Goal: Task Accomplishment & Management: Complete application form

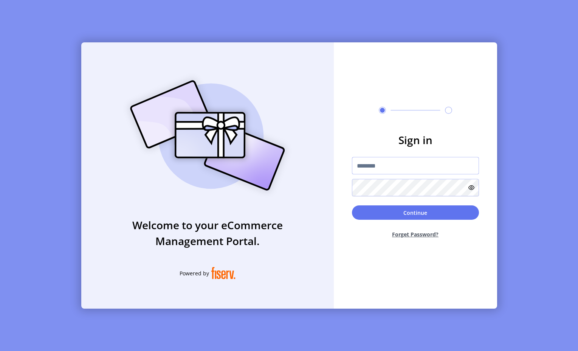
click at [412, 171] on input "text" at bounding box center [415, 165] width 127 height 17
type input "**********"
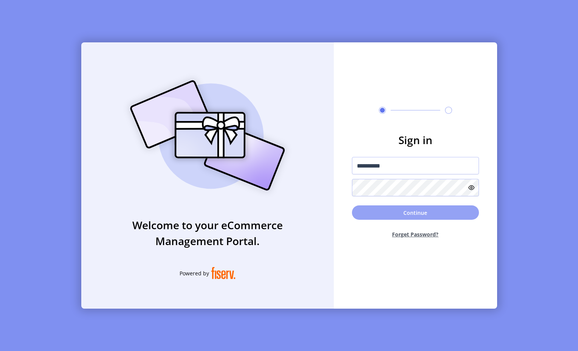
click at [419, 216] on button "Continue" at bounding box center [415, 212] width 127 height 14
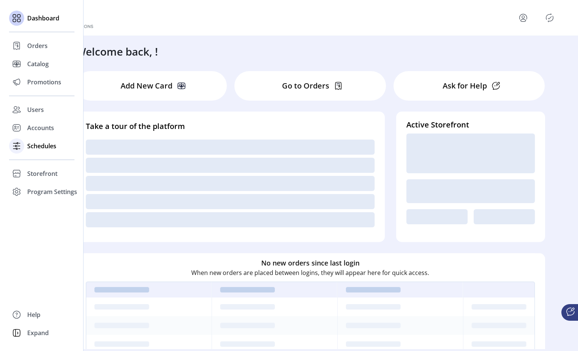
click at [21, 147] on icon at bounding box center [17, 146] width 12 height 12
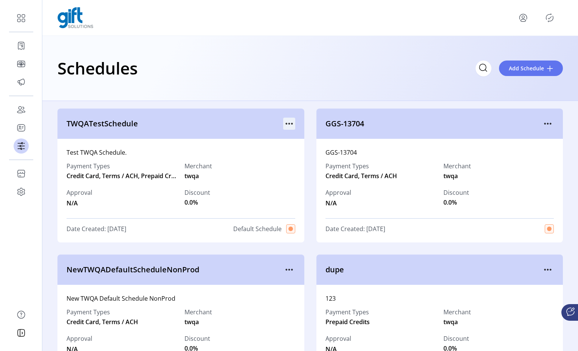
click at [291, 123] on icon "menu" at bounding box center [291, 123] width 1 height 1
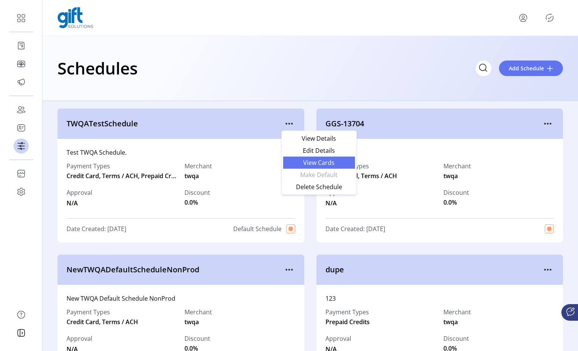
click at [311, 162] on span "View Cards" at bounding box center [319, 163] width 63 height 6
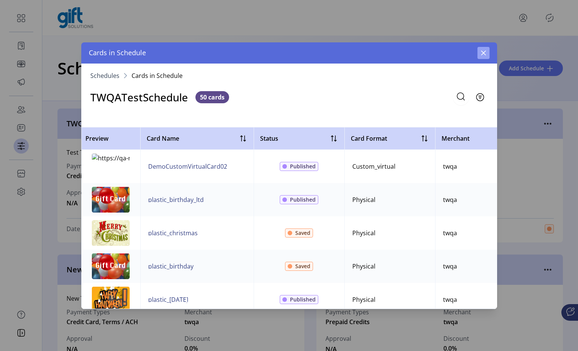
click at [485, 51] on icon "button" at bounding box center [484, 53] width 6 height 6
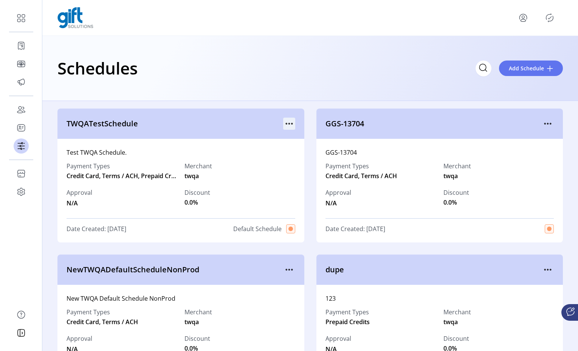
click at [288, 121] on icon "menu" at bounding box center [289, 124] width 12 height 12
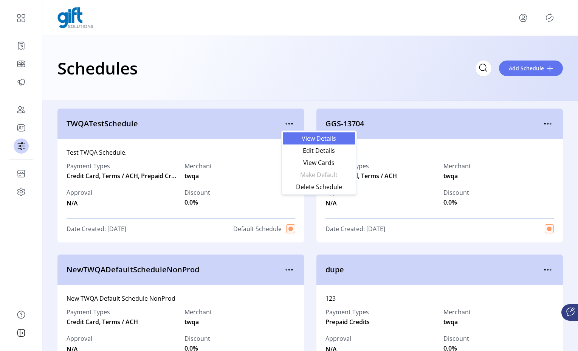
click at [299, 138] on span "View Details" at bounding box center [319, 138] width 63 height 6
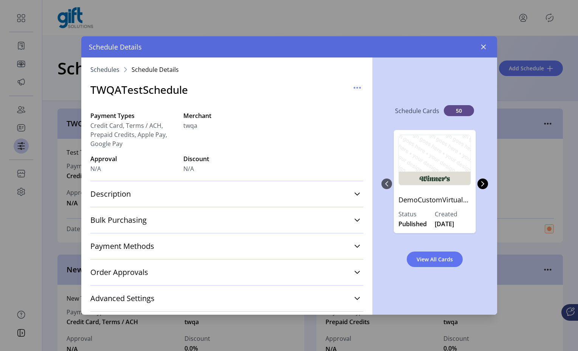
click at [214, 237] on div "Payment Methods Credit Card $5-$500 Terms/ACH $500-$3000 Prepaid $1.99-$900 App…" at bounding box center [226, 246] width 273 height 26
click at [218, 242] on link "Payment Methods" at bounding box center [226, 246] width 273 height 17
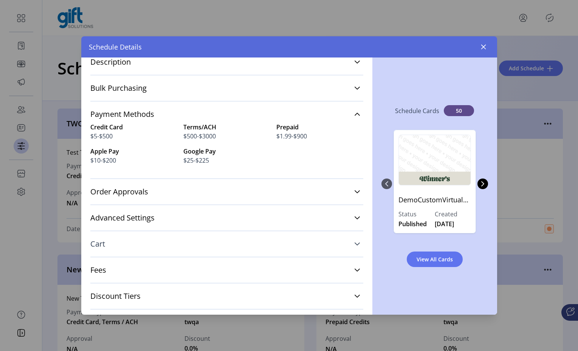
scroll to position [135, 0]
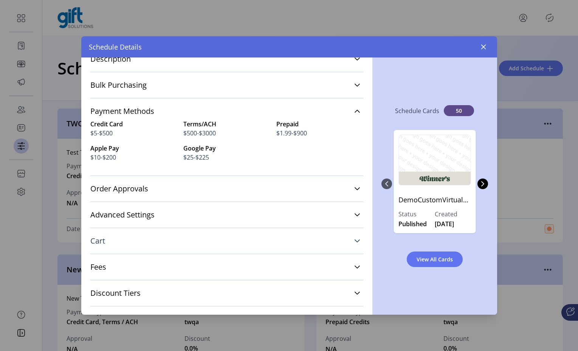
click at [354, 241] on icon at bounding box center [357, 241] width 6 height 6
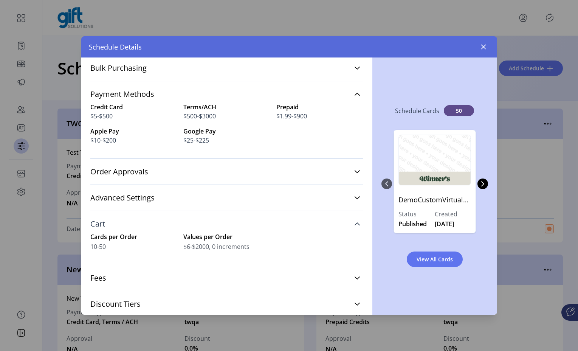
scroll to position [158, 0]
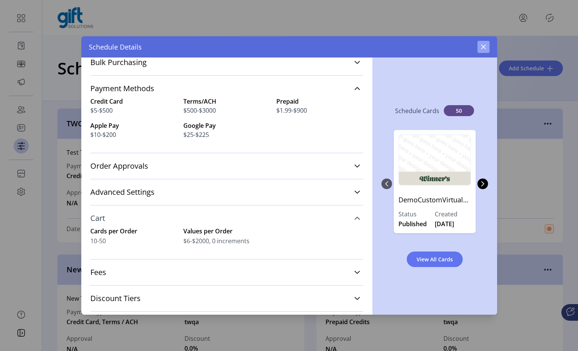
click at [486, 45] on button "button" at bounding box center [484, 47] width 12 height 12
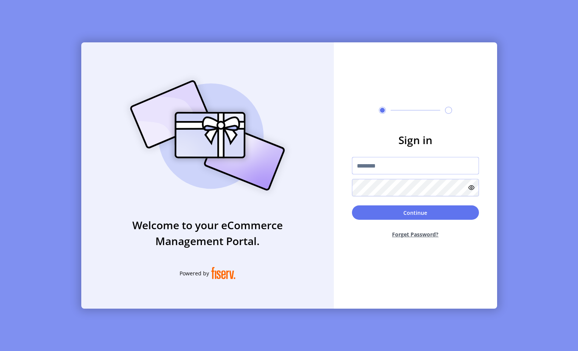
click at [396, 158] on input "text" at bounding box center [415, 165] width 127 height 17
type input "**********"
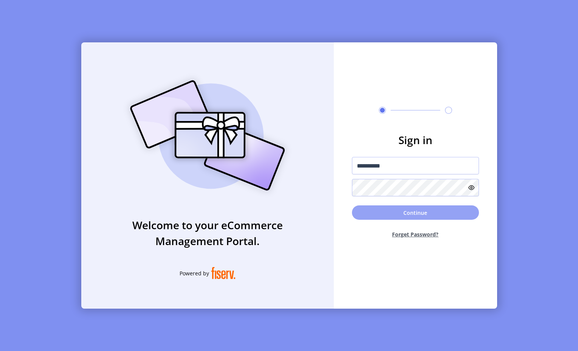
click at [409, 210] on button "Continue" at bounding box center [415, 212] width 127 height 14
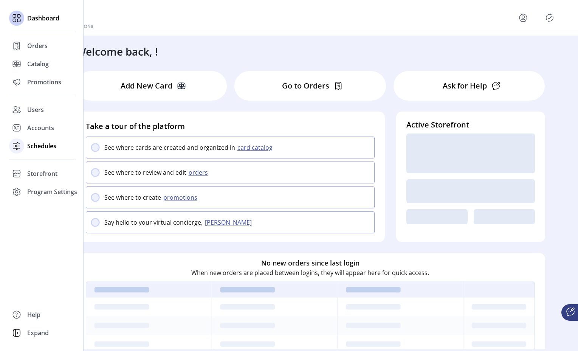
click at [21, 144] on icon at bounding box center [17, 146] width 12 height 12
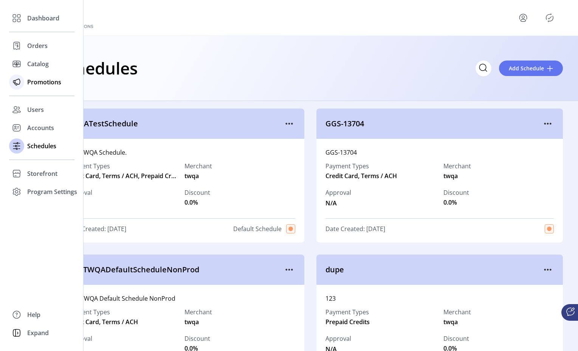
click at [12, 81] on icon at bounding box center [17, 82] width 12 height 12
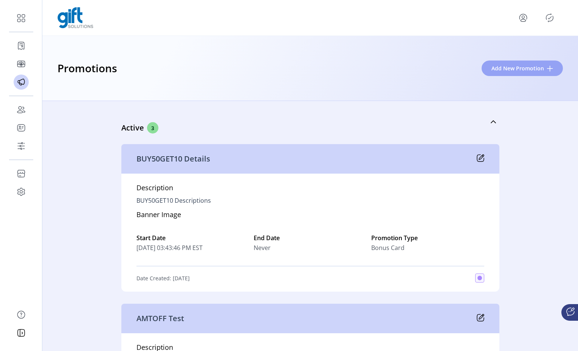
click at [513, 71] on span "Add New Promotion" at bounding box center [517, 68] width 53 height 8
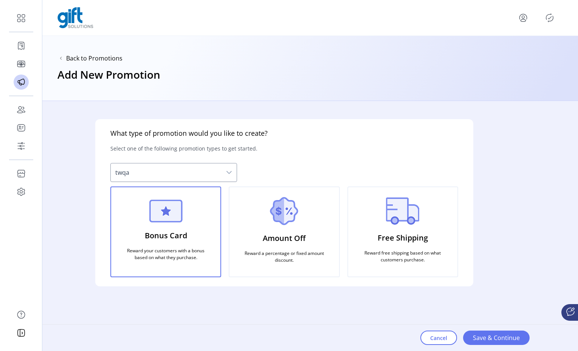
click at [157, 228] on p "Bonus Card" at bounding box center [166, 235] width 42 height 17
click at [188, 169] on span "twqa" at bounding box center [166, 172] width 111 height 18
click at [487, 335] on span "Save & Continue" at bounding box center [496, 337] width 47 height 9
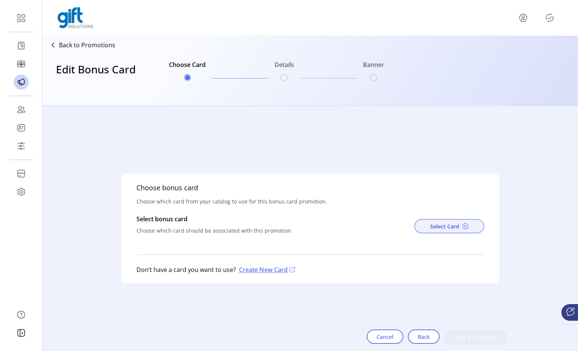
click at [439, 223] on span "Select Card" at bounding box center [444, 226] width 29 height 8
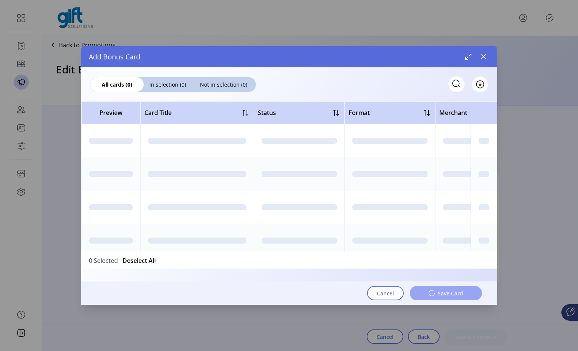
scroll to position [0, 1]
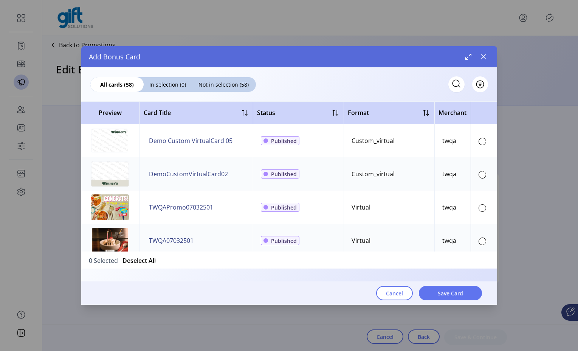
click at [104, 205] on img at bounding box center [110, 207] width 38 height 26
click at [479, 207] on div at bounding box center [483, 208] width 8 height 8
click at [462, 293] on span "Save Card" at bounding box center [450, 293] width 25 height 8
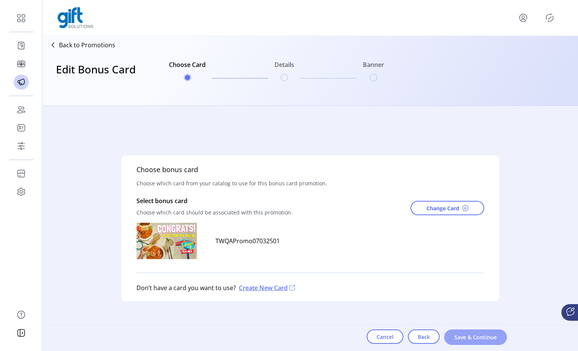
click at [470, 338] on span "Save & Continue" at bounding box center [475, 337] width 43 height 8
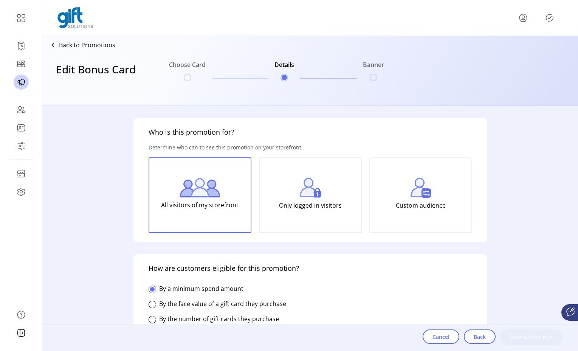
click at [171, 204] on p "All visitors of my storefront" at bounding box center [200, 204] width 78 height 15
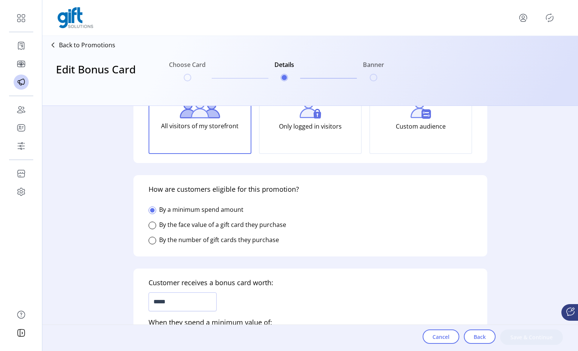
scroll to position [80, 0]
click at [151, 239] on div at bounding box center [153, 240] width 8 height 8
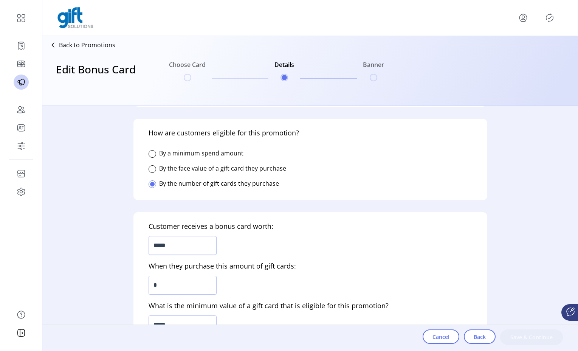
scroll to position [151, 0]
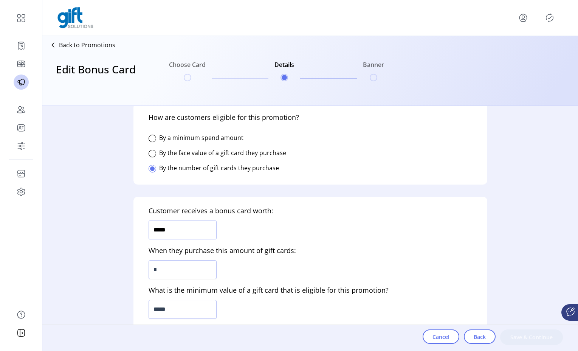
click at [184, 236] on input "*****" at bounding box center [183, 229] width 68 height 19
type input "******"
click at [199, 270] on input "*" at bounding box center [183, 269] width 68 height 19
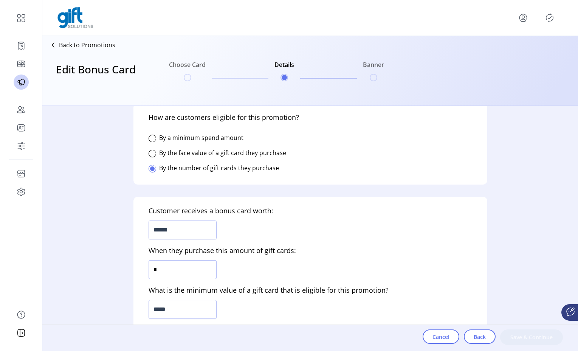
click at [199, 270] on input "*" at bounding box center [183, 269] width 68 height 19
type input "*"
click at [249, 316] on div "Customer receives a bonus card worth: ****** When they purchase this amount of …" at bounding box center [310, 285] width 354 height 177
click at [189, 309] on input "*****" at bounding box center [183, 309] width 68 height 19
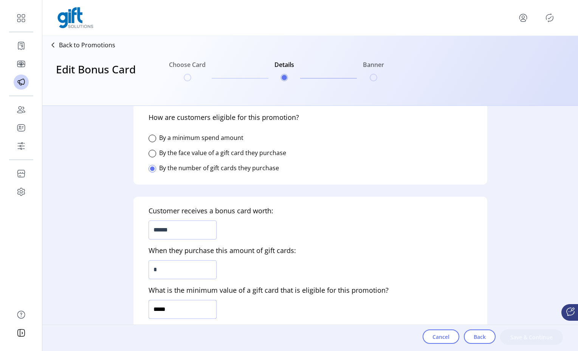
type input "******"
click at [269, 302] on div "Customer receives a bonus card worth: ****** When they purchase this amount of …" at bounding box center [310, 285] width 354 height 177
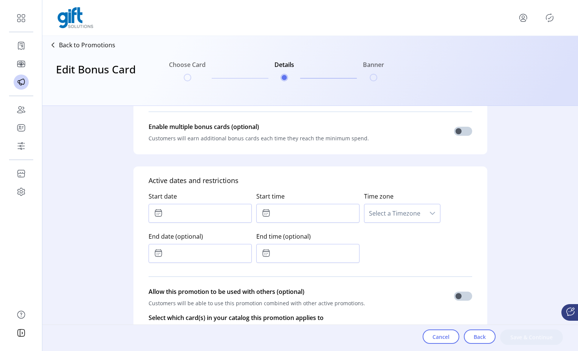
scroll to position [373, 0]
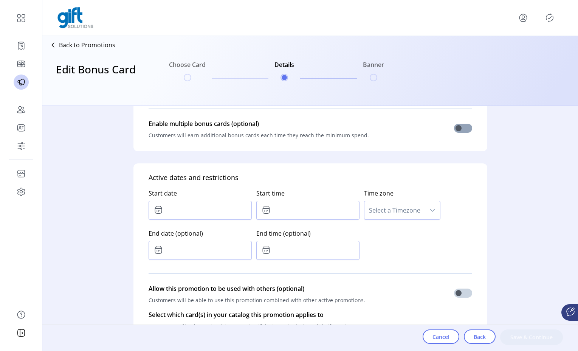
click at [460, 127] on span at bounding box center [463, 128] width 18 height 9
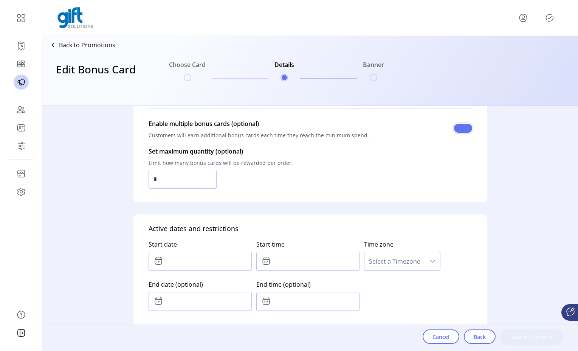
scroll to position [5, 3]
click at [167, 182] on input "*" at bounding box center [183, 179] width 68 height 19
click at [169, 177] on input "**" at bounding box center [183, 179] width 68 height 19
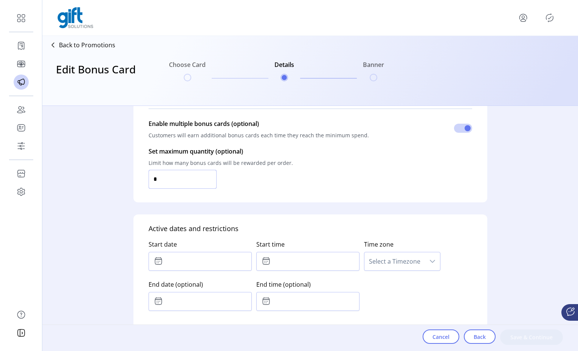
type input "**"
click at [241, 182] on p-inputnumber "**" at bounding box center [221, 179] width 144 height 19
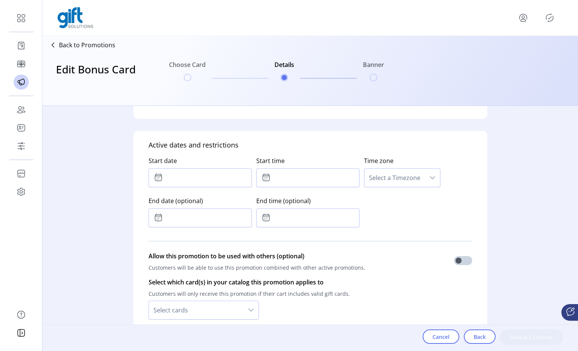
scroll to position [458, 0]
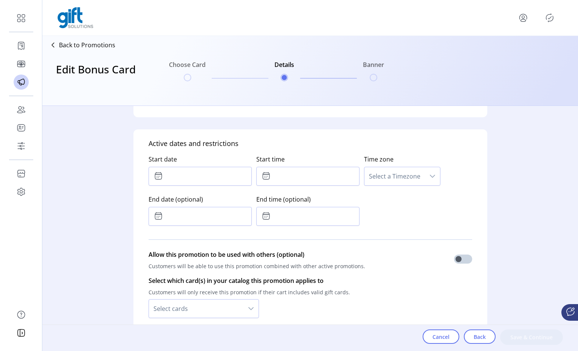
click at [160, 176] on icon at bounding box center [158, 175] width 9 height 9
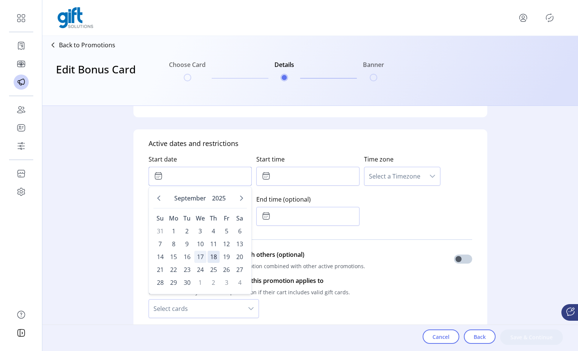
click at [201, 255] on span "17" at bounding box center [200, 257] width 12 height 12
type input "**********"
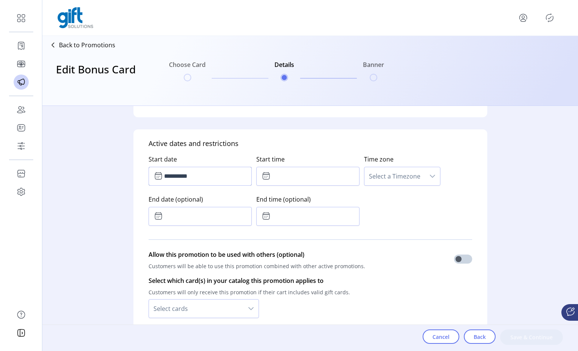
click at [265, 176] on icon at bounding box center [266, 177] width 3 height 2
click at [319, 216] on icon "Previous Minute" at bounding box center [320, 217] width 6 height 6
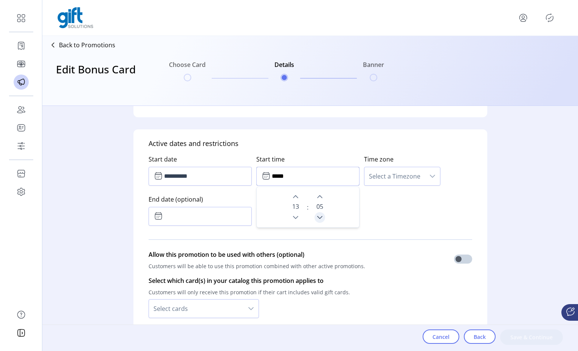
click at [319, 216] on icon "Previous Minute" at bounding box center [320, 217] width 6 height 6
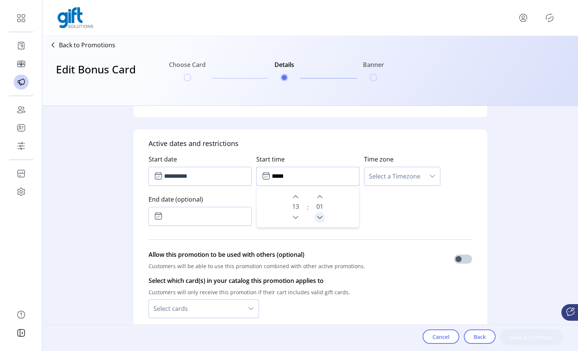
type input "*****"
click at [383, 209] on div "**********" at bounding box center [311, 189] width 324 height 80
click at [402, 172] on span "Select a Timezone" at bounding box center [394, 176] width 60 height 18
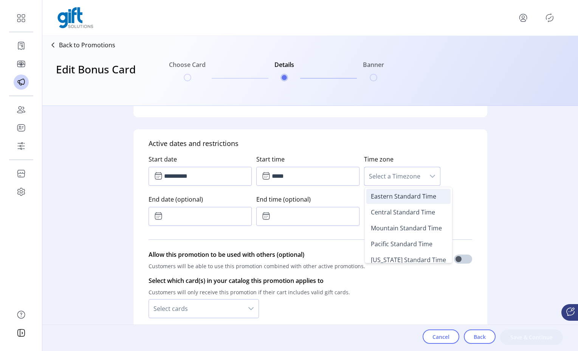
click at [397, 195] on span "Eastern Standard Time" at bounding box center [403, 196] width 65 height 8
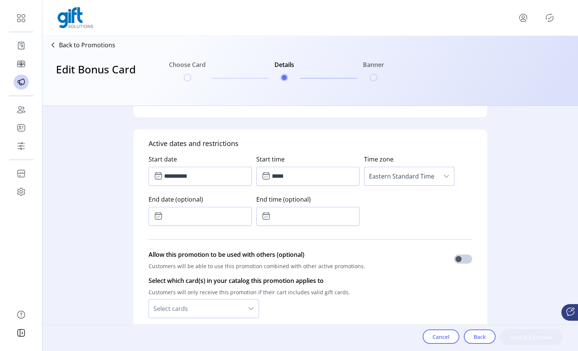
click at [160, 214] on icon at bounding box center [158, 214] width 6 height 0
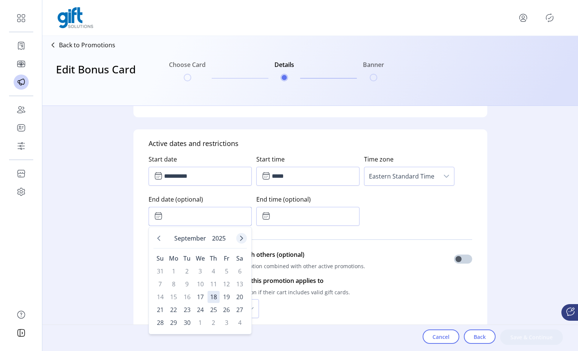
click at [239, 236] on icon "Next Month" at bounding box center [242, 238] width 6 height 6
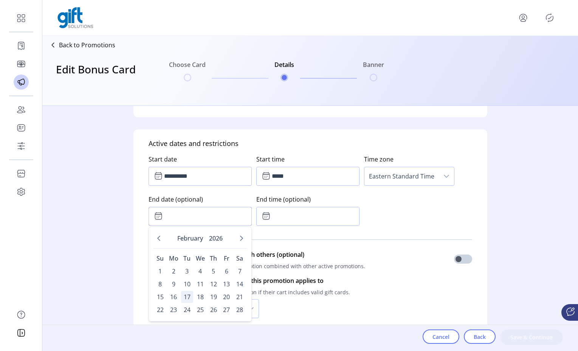
click at [188, 296] on span "17" at bounding box center [187, 297] width 12 height 12
type input "**********"
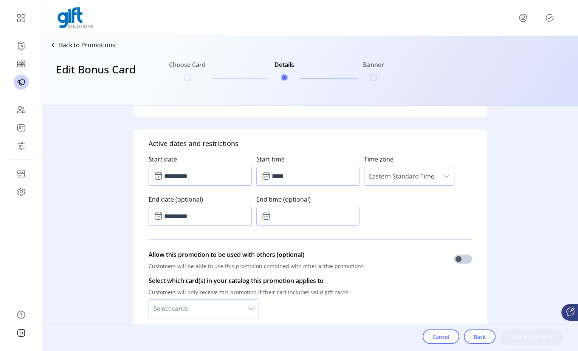
click at [266, 216] on icon at bounding box center [266, 215] width 9 height 9
click at [296, 235] on icon "Next Hour" at bounding box center [296, 237] width 6 height 6
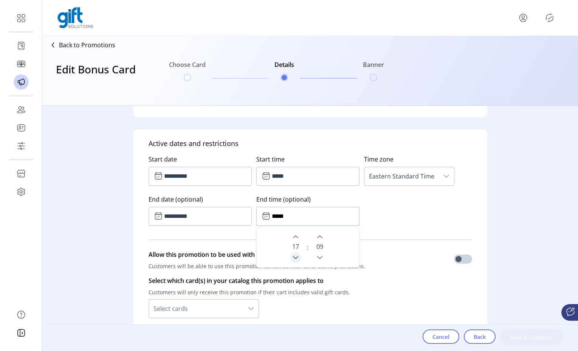
drag, startPoint x: 295, startPoint y: 256, endPoint x: 299, endPoint y: 256, distance: 3.8
click at [296, 256] on icon "Previous Hour" at bounding box center [296, 257] width 6 height 6
click at [317, 257] on icon "Previous Minute" at bounding box center [320, 257] width 6 height 6
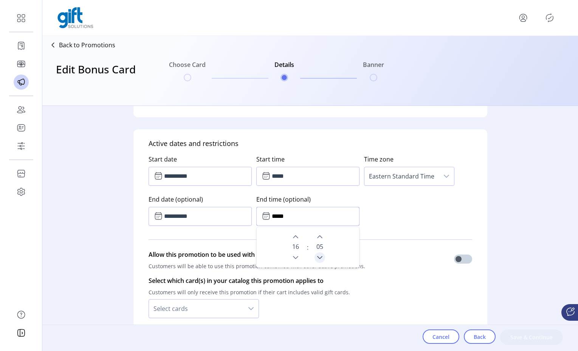
click at [317, 257] on icon "Previous Minute" at bounding box center [320, 257] width 6 height 6
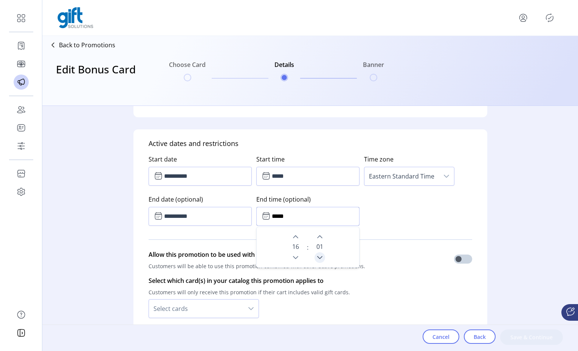
click at [317, 257] on icon "Previous Minute" at bounding box center [320, 257] width 6 height 6
type input "*****"
click at [383, 268] on div "Allow this promotion to be used with others (optional) Customers will be able t…" at bounding box center [311, 261] width 324 height 23
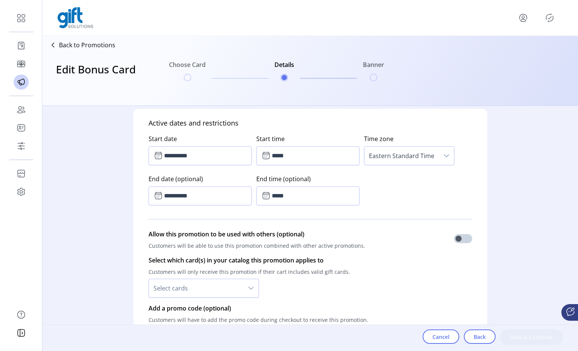
scroll to position [486, 0]
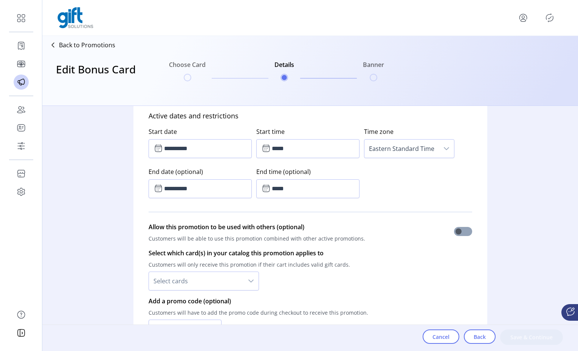
click at [466, 234] on span at bounding box center [463, 231] width 18 height 9
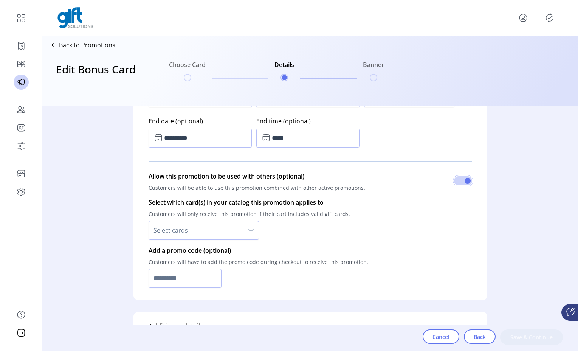
scroll to position [537, 0]
click at [255, 229] on div "dropdown trigger" at bounding box center [250, 229] width 15 height 18
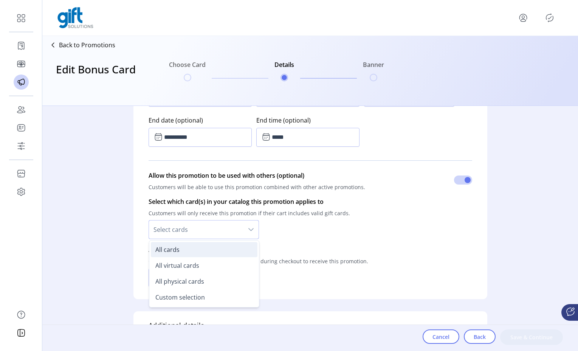
click at [198, 245] on li "All cards" at bounding box center [204, 249] width 107 height 15
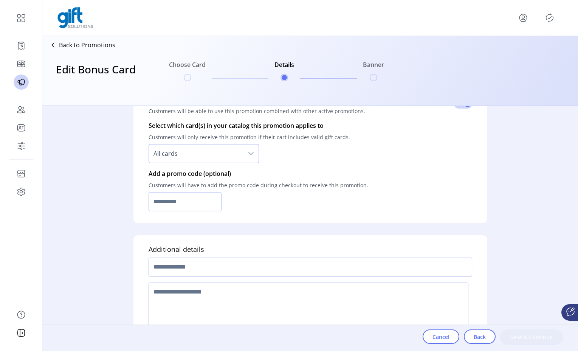
scroll to position [640, 0]
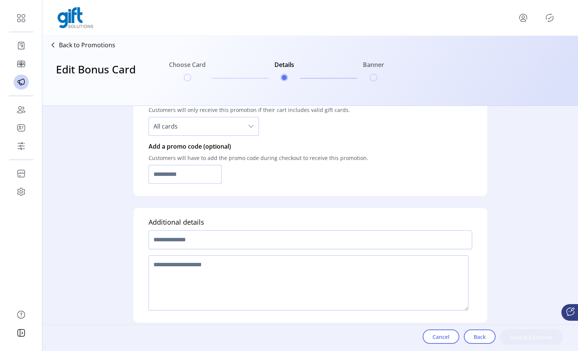
click at [195, 179] on input "text" at bounding box center [185, 174] width 73 height 19
type input "****"
click at [188, 243] on input "text" at bounding box center [311, 239] width 324 height 19
type input "*"
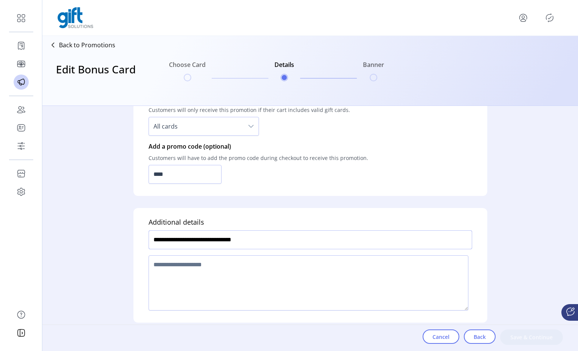
type input "**********"
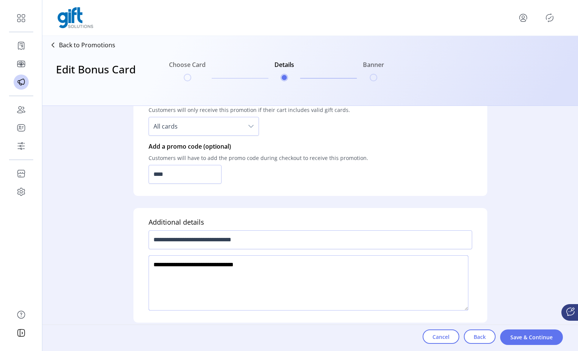
scroll to position [642, 0]
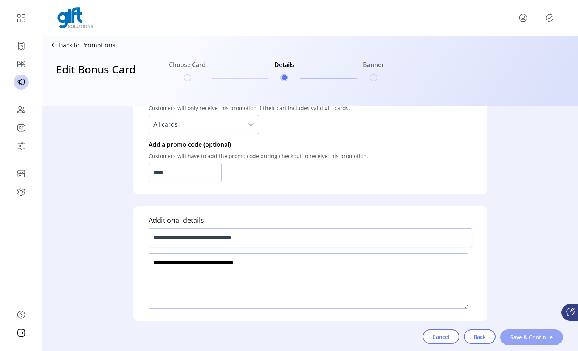
type textarea "**********"
click at [538, 330] on button "Save & Continue" at bounding box center [531, 337] width 63 height 16
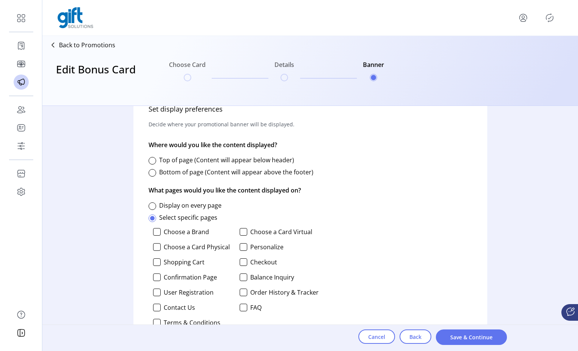
scroll to position [344, 0]
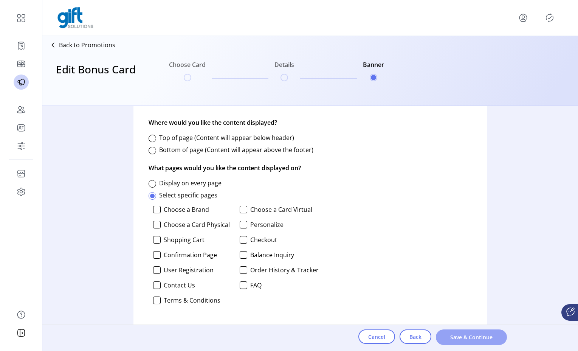
click at [462, 334] on span "Save & Continue" at bounding box center [471, 337] width 51 height 8
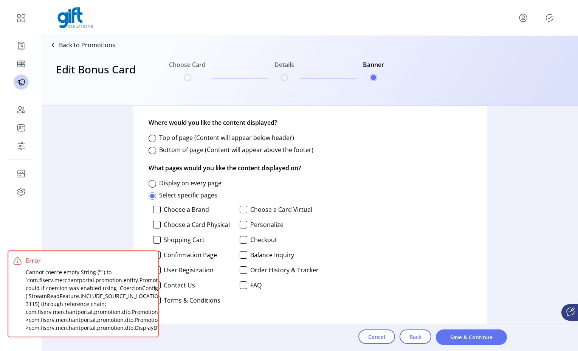
click at [349, 233] on div "Set display preferences Decide where your promotional banner will be displayed.…" at bounding box center [310, 206] width 354 height 266
click at [152, 183] on div at bounding box center [153, 184] width 8 height 8
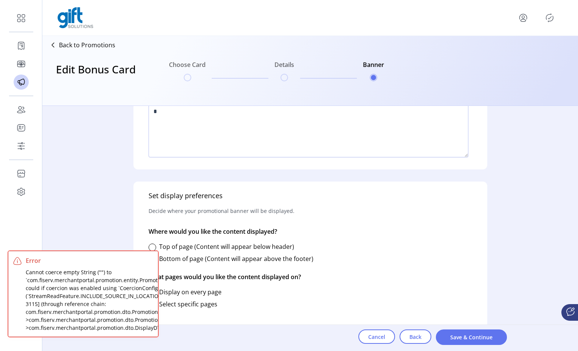
scroll to position [236, 0]
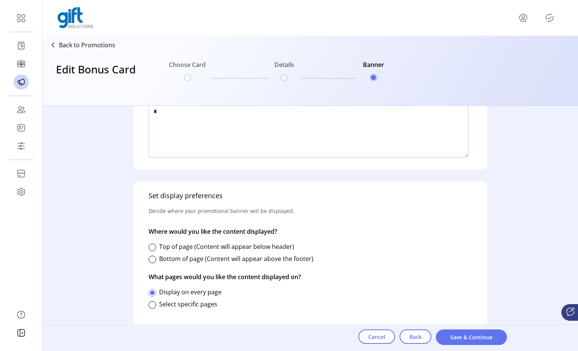
click at [324, 243] on div "Set display preferences Decide where your promotional banner will be displayed.…" at bounding box center [310, 259] width 354 height 157
click at [192, 248] on label "Top of page (Content will appear below header)" at bounding box center [226, 246] width 135 height 8
click at [457, 335] on span "Save & Continue" at bounding box center [471, 337] width 51 height 8
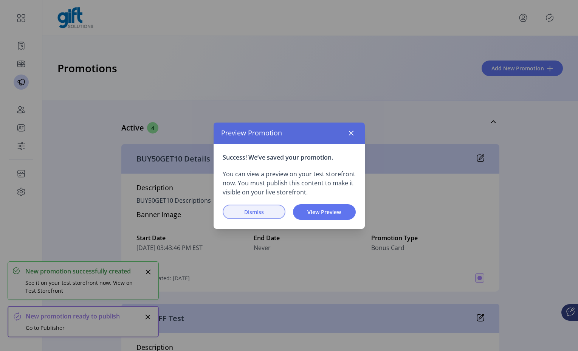
click at [249, 210] on span "Dismiss" at bounding box center [254, 212] width 43 height 8
